Goal: Transaction & Acquisition: Purchase product/service

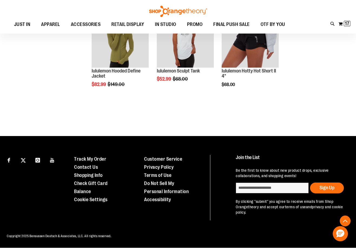
scroll to position [1588, 0]
click at [347, 22] on span "17" at bounding box center [347, 23] width 4 height 5
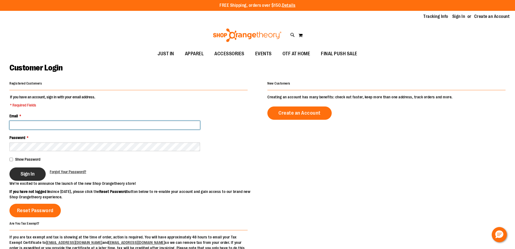
type input "**********"
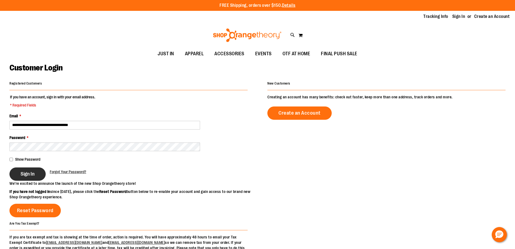
type input "**********"
click at [39, 174] on button "Sign In" at bounding box center [27, 173] width 36 height 13
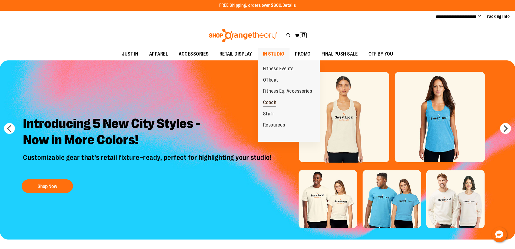
type input "**********"
click at [273, 100] on span "Coach" at bounding box center [270, 103] width 14 height 7
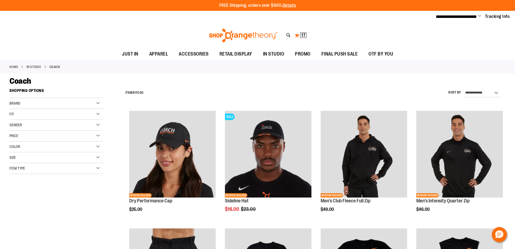
type input "**********"
click at [301, 33] on span "17 17 items" at bounding box center [303, 34] width 6 height 5
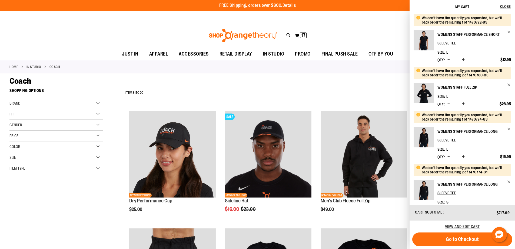
click at [301, 82] on div "Coach" at bounding box center [257, 81] width 496 height 10
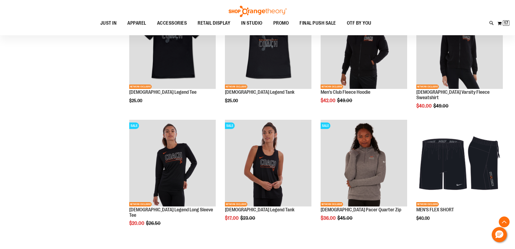
scroll to position [487, 0]
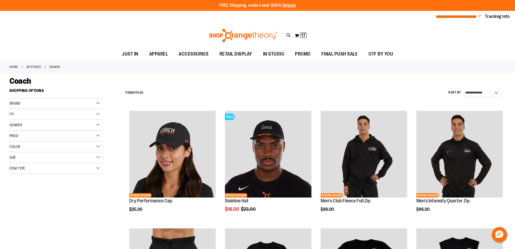
click at [454, 17] on span "**********" at bounding box center [456, 17] width 41 height 4
click at [479, 15] on span "Change" at bounding box center [479, 16] width 3 height 5
click at [456, 22] on link "My Account" at bounding box center [460, 26] width 47 height 10
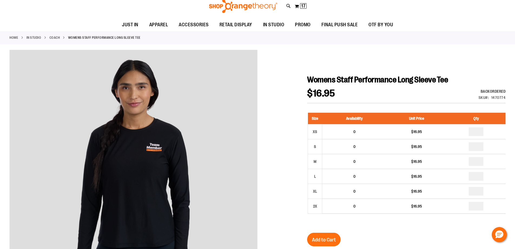
scroll to position [108, 0]
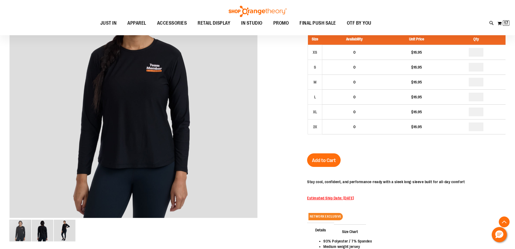
type input "**********"
click at [347, 195] on p "Estimated Ship Date: [DATE]" at bounding box center [386, 197] width 158 height 5
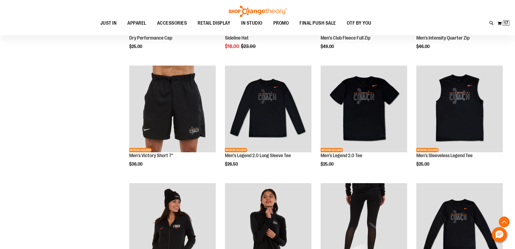
scroll to position [297, 0]
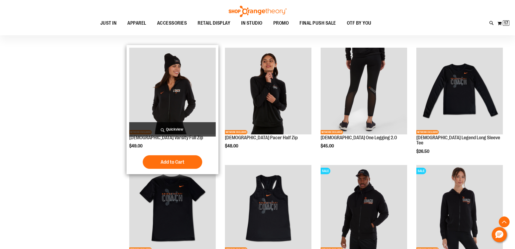
type input "**********"
drag, startPoint x: 128, startPoint y: 138, endPoint x: 179, endPoint y: 138, distance: 50.3
click at [179, 138] on div "NETWORK EXCLUSIVE Ladies Varsity Full Zip $49.00 Quickview" at bounding box center [173, 109] width 92 height 129
copy link "Ladies Varsity Full Zip"
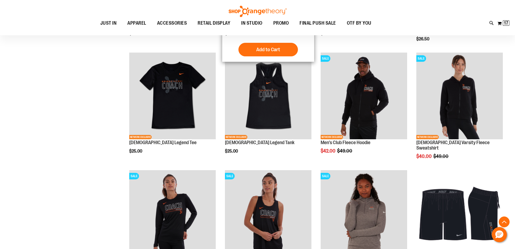
scroll to position [405, 0]
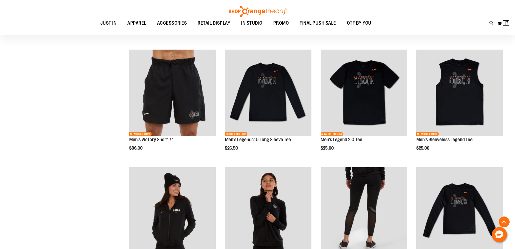
scroll to position [135, 0]
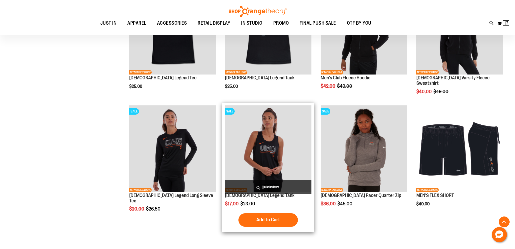
scroll to position [514, 0]
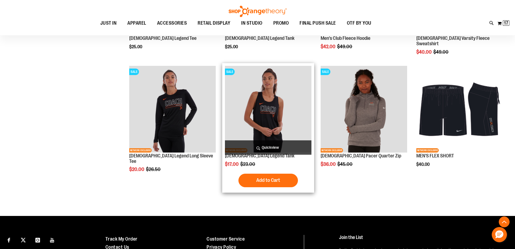
drag, startPoint x: 268, startPoint y: 157, endPoint x: 223, endPoint y: 156, distance: 44.4
click at [223, 156] on div "SALE NETWORK EXCLUSIVE Ladies Legend Tank $17.00 Regular Price $23.00 Quickview…" at bounding box center [268, 127] width 92 height 129
copy link "Ladies Legend Tank"
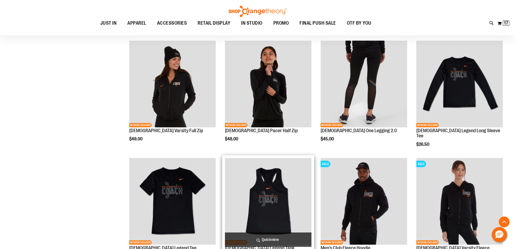
scroll to position [290, 0]
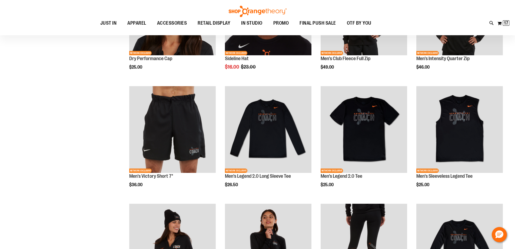
scroll to position [154, 0]
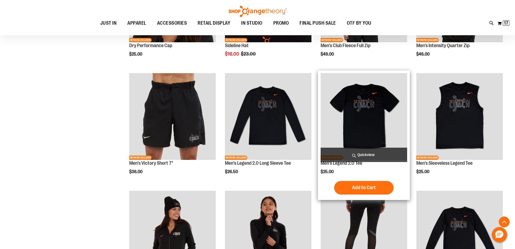
drag, startPoint x: 367, startPoint y: 163, endPoint x: 320, endPoint y: 166, distance: 46.8
click at [320, 166] on div "NETWORK EXCLUSIVE Men's Legend 2.0 Tee $25.00 Quickview" at bounding box center [364, 134] width 92 height 129
copy link "Men's Legend 2.0 Tee"
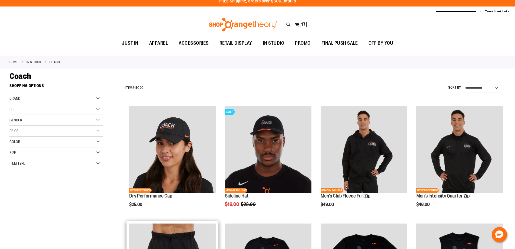
scroll to position [0, 0]
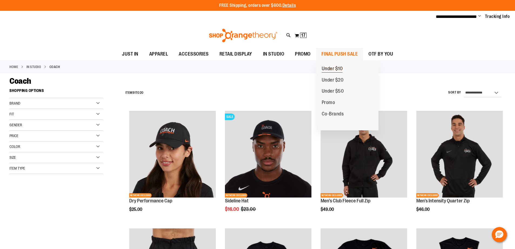
click at [342, 68] on span "Under $10" at bounding box center [332, 69] width 21 height 7
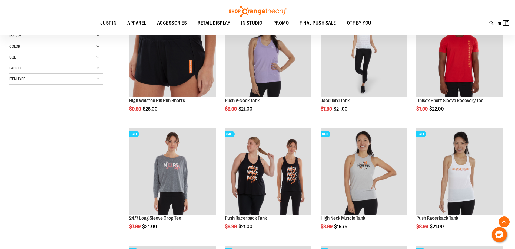
scroll to position [135, 0]
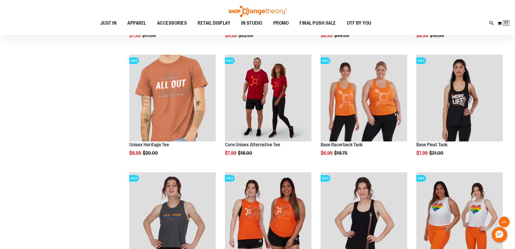
scroll to position [568, 0]
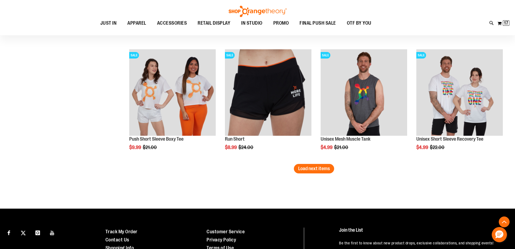
scroll to position [1000, 0]
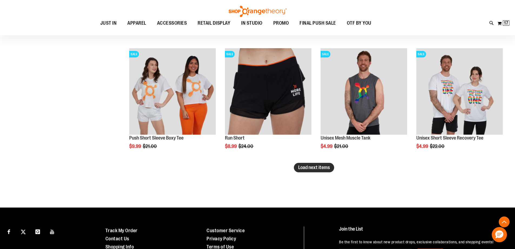
type input "**********"
click at [316, 167] on span "Load next items" at bounding box center [314, 166] width 32 height 5
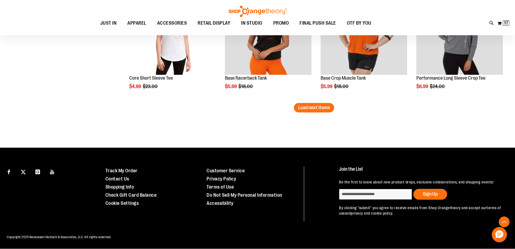
scroll to position [1417, 0]
click at [318, 105] on span "Load next items" at bounding box center [314, 107] width 32 height 5
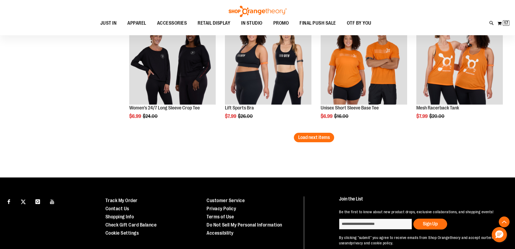
scroll to position [1738, 0]
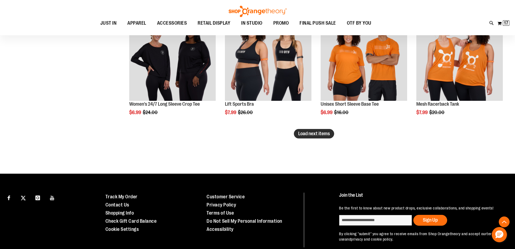
click at [320, 133] on span "Load next items" at bounding box center [314, 133] width 32 height 5
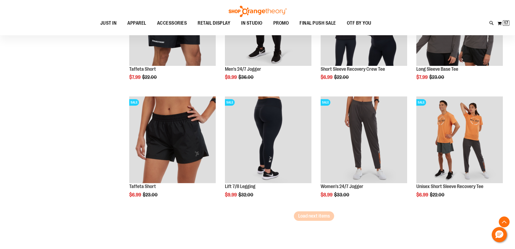
scroll to position [2008, 0]
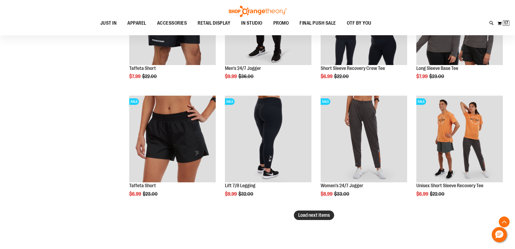
click at [318, 212] on span "Load next items" at bounding box center [314, 214] width 32 height 5
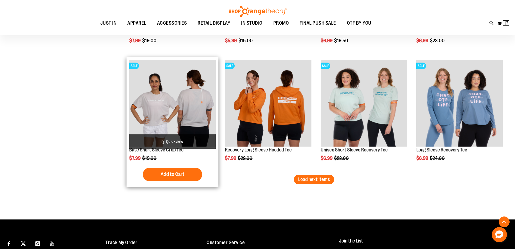
scroll to position [2387, 0]
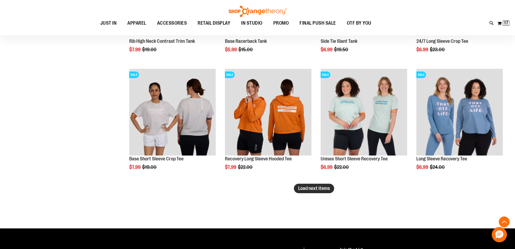
click at [313, 189] on span "Load next items" at bounding box center [314, 187] width 32 height 5
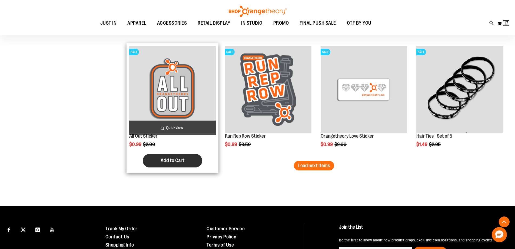
scroll to position [2766, 0]
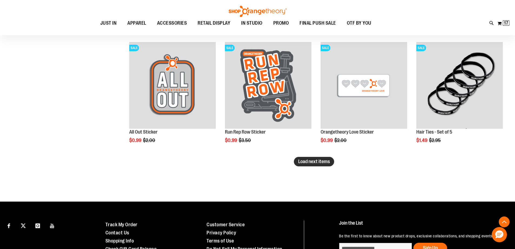
click at [321, 162] on span "Load next items" at bounding box center [314, 160] width 32 height 5
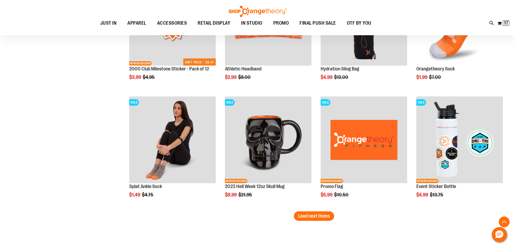
scroll to position [3090, 0]
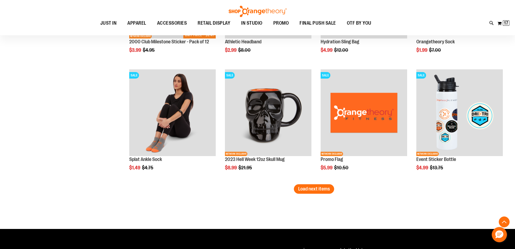
drag, startPoint x: 318, startPoint y: 189, endPoint x: 277, endPoint y: 186, distance: 41.2
click at [319, 189] on span "Load next items" at bounding box center [314, 188] width 32 height 5
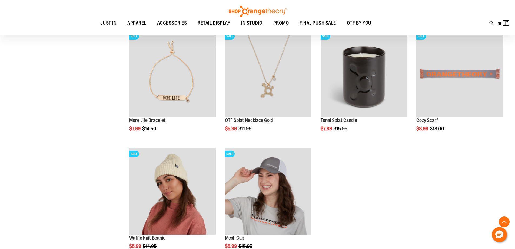
scroll to position [3361, 0]
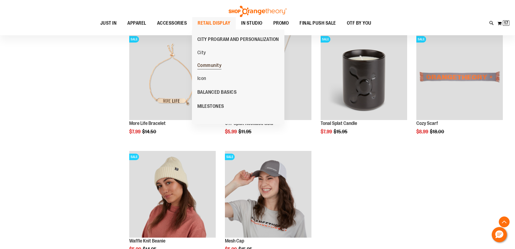
drag, startPoint x: 213, startPoint y: 24, endPoint x: 211, endPoint y: 64, distance: 40.6
click at [211, 29] on li "RETAIL DISPLAY RETAIL DISPLAY CITY PROGRAM AND PERSONALIZATION City Community I…" at bounding box center [214, 23] width 44 height 12
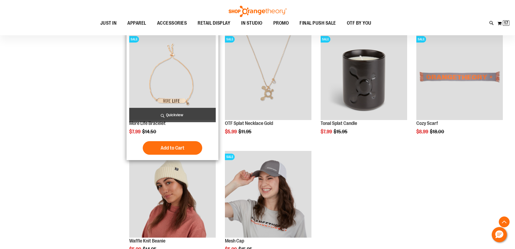
click at [211, 64] on img "product" at bounding box center [172, 76] width 87 height 87
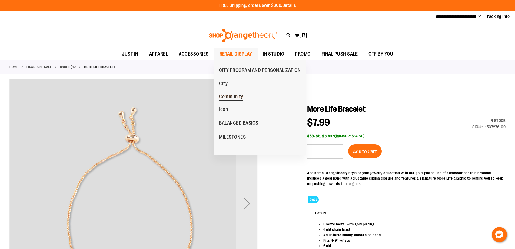
click at [236, 97] on span "Community" at bounding box center [231, 97] width 24 height 7
type input "**********"
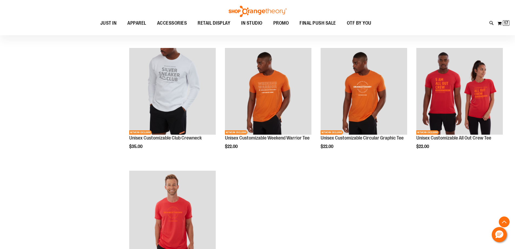
scroll to position [135, 0]
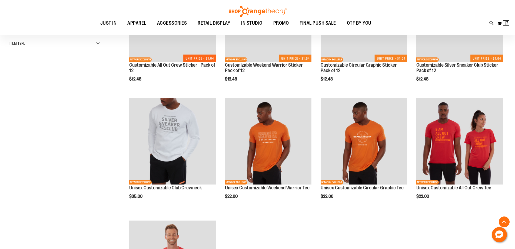
type input "**********"
drag, startPoint x: 102, startPoint y: 60, endPoint x: 93, endPoint y: 63, distance: 9.5
click at [93, 63] on div "Recently Ordered Last Ordered Items Add to Cart Studio Hangers 16 inch Chrome -…" at bounding box center [60, 65] width 103 height 11
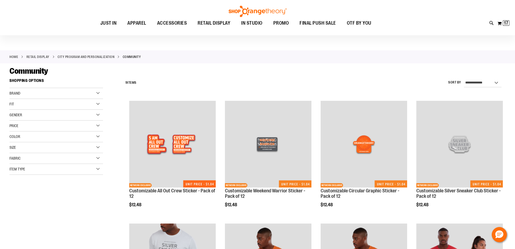
scroll to position [0, 0]
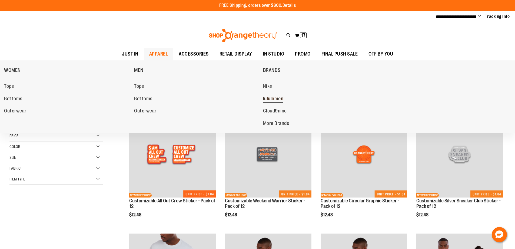
click at [281, 99] on span "lululemon" at bounding box center [273, 99] width 21 height 7
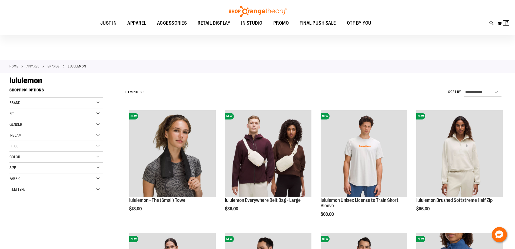
scroll to position [81, 0]
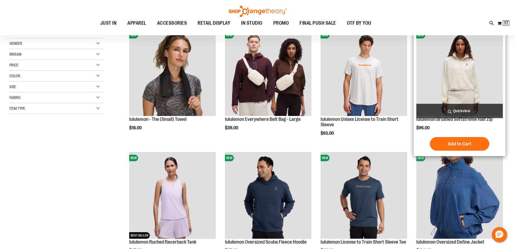
type input "**********"
click at [440, 60] on img "product" at bounding box center [460, 72] width 87 height 87
